Goal: Information Seeking & Learning: Learn about a topic

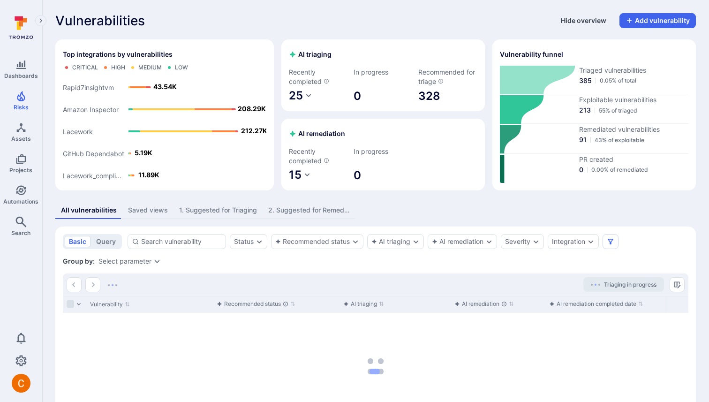
click at [587, 18] on button "Hide overview" at bounding box center [583, 20] width 57 height 15
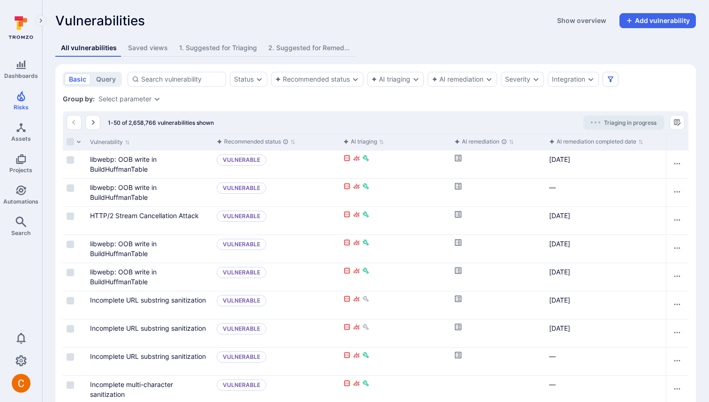
click at [141, 96] on div "Select parameter" at bounding box center [124, 99] width 53 height 8
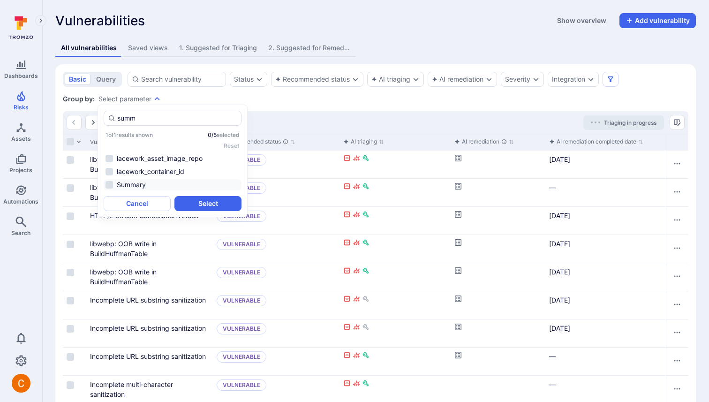
click at [145, 188] on li "Summary" at bounding box center [173, 184] width 138 height 11
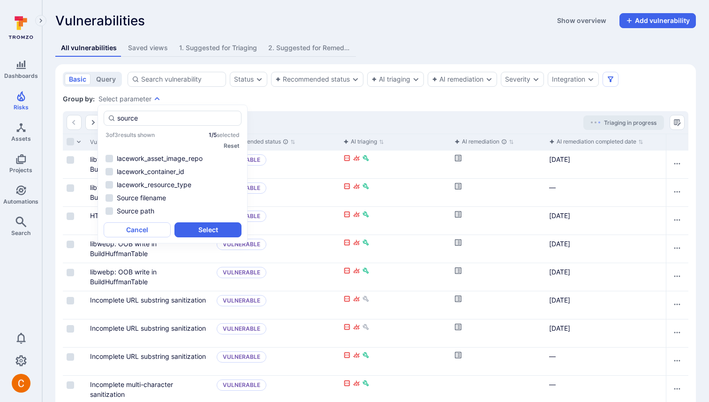
click at [161, 204] on ul "lacework_asset_image_repo lacework_container_id lacework_resource_type Source f…" at bounding box center [173, 185] width 138 height 64
click at [163, 213] on li "Source path" at bounding box center [173, 210] width 138 height 11
type input "source"
click at [220, 228] on button "Select" at bounding box center [207, 229] width 67 height 15
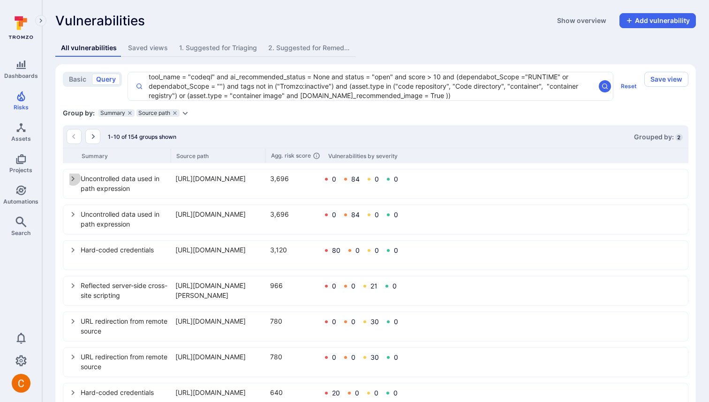
click at [75, 178] on icon "select group" at bounding box center [73, 179] width 8 height 8
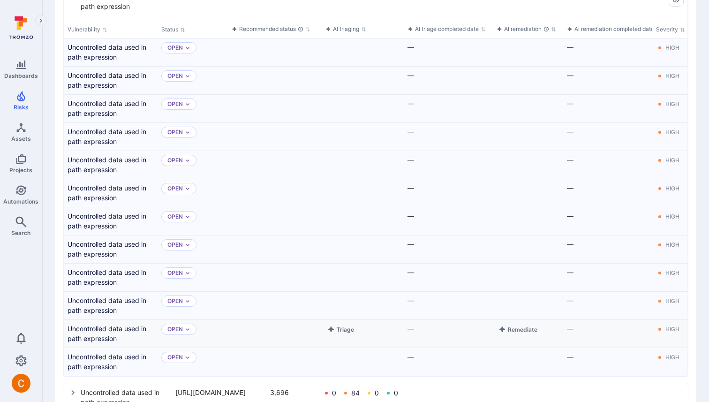
scroll to position [96, 0]
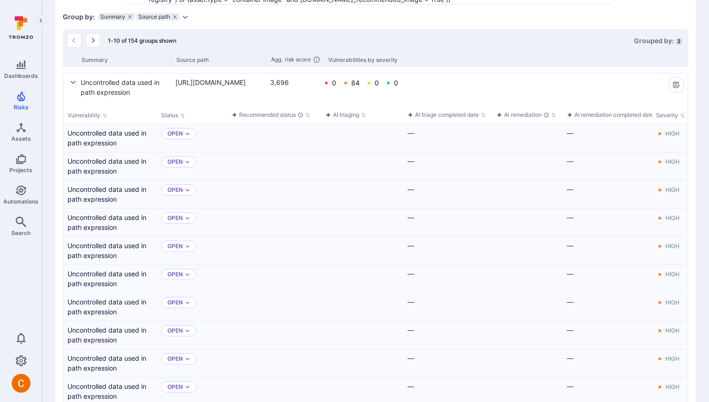
click at [355, 83] on div "84" at bounding box center [355, 83] width 8 height 8
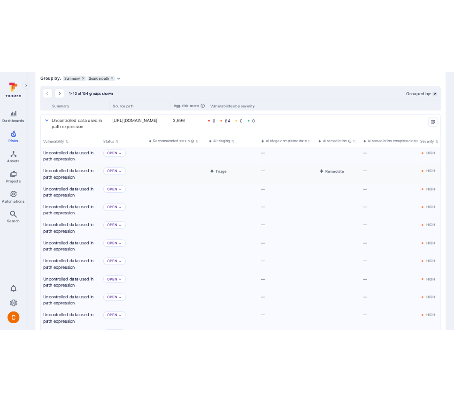
scroll to position [0, 0]
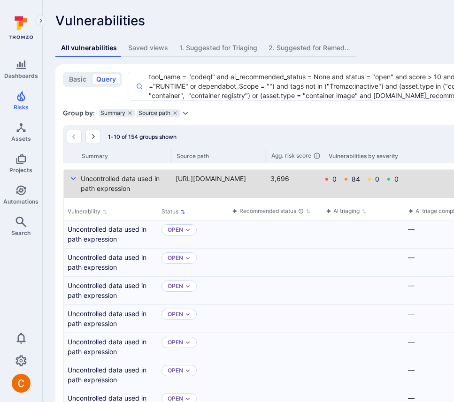
click at [168, 215] on button "Status" at bounding box center [173, 212] width 24 height 8
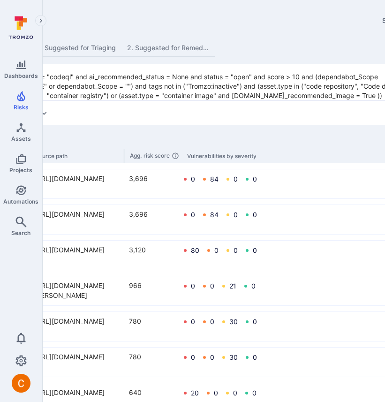
scroll to position [0, 56]
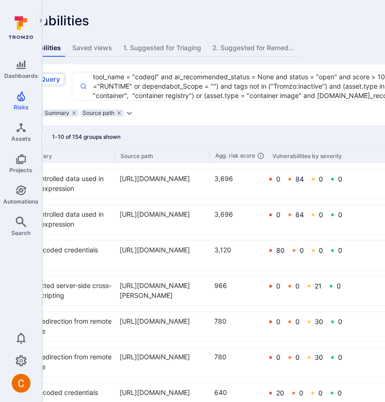
drag, startPoint x: 300, startPoint y: 179, endPoint x: 274, endPoint y: 179, distance: 26.3
click at [274, 179] on div "0 84 0 0" at bounding box center [305, 179] width 76 height 8
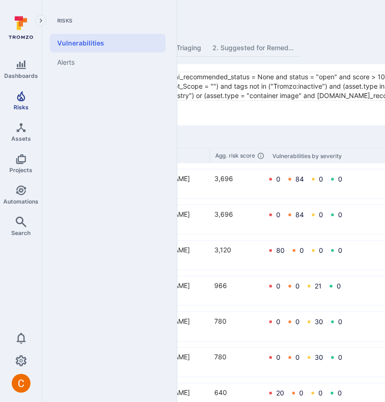
click at [18, 102] on link "Risks" at bounding box center [21, 101] width 42 height 28
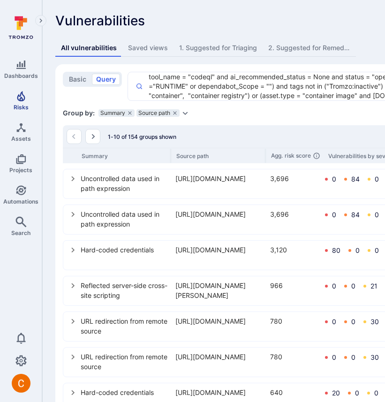
click at [20, 97] on icon "Risks" at bounding box center [21, 96] width 8 height 10
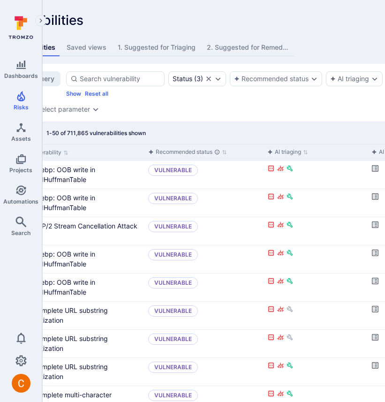
scroll to position [0, 0]
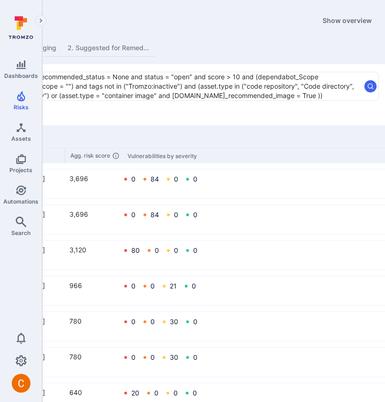
scroll to position [0, 290]
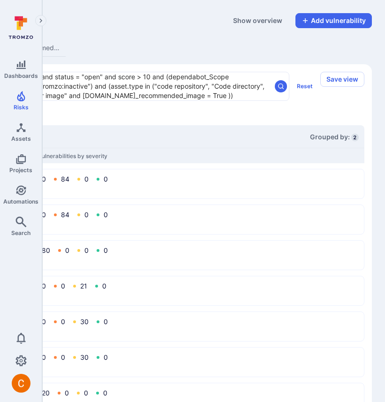
click at [62, 179] on div "84" at bounding box center [65, 179] width 8 height 8
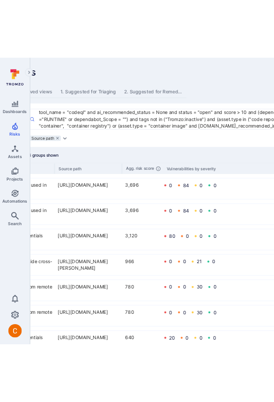
scroll to position [0, 0]
